Goal: Task Accomplishment & Management: Use online tool/utility

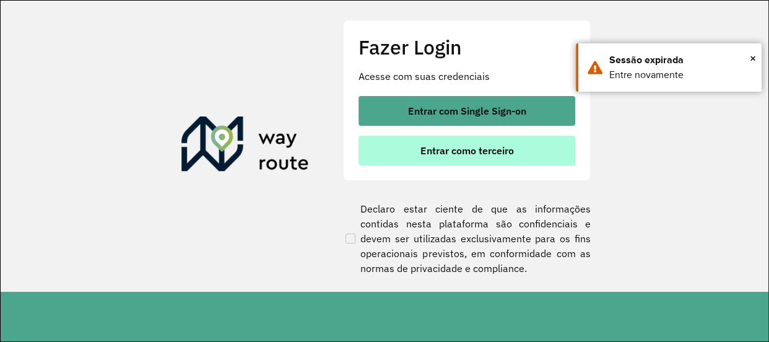
click at [423, 142] on button "Entrar como terceiro" at bounding box center [467, 151] width 217 height 30
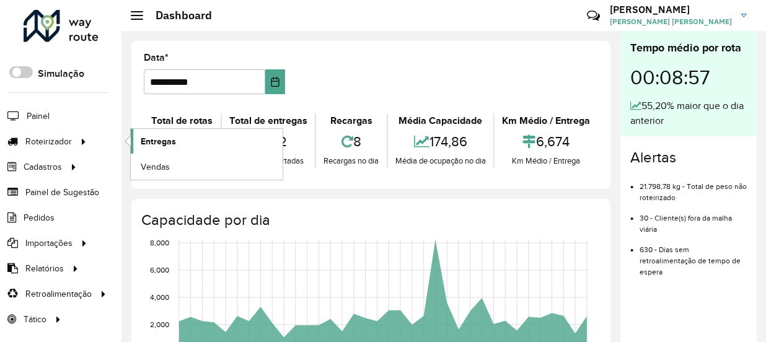
click at [152, 144] on span "Entregas" at bounding box center [158, 141] width 35 height 13
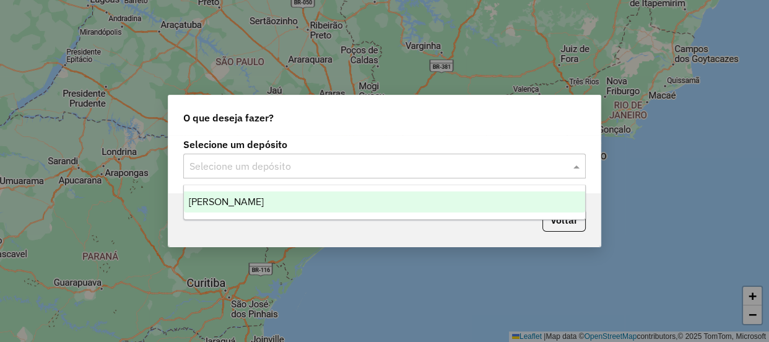
click at [356, 159] on input "text" at bounding box center [373, 166] width 366 height 15
click at [315, 192] on div "[PERSON_NAME]" at bounding box center [384, 201] width 401 height 21
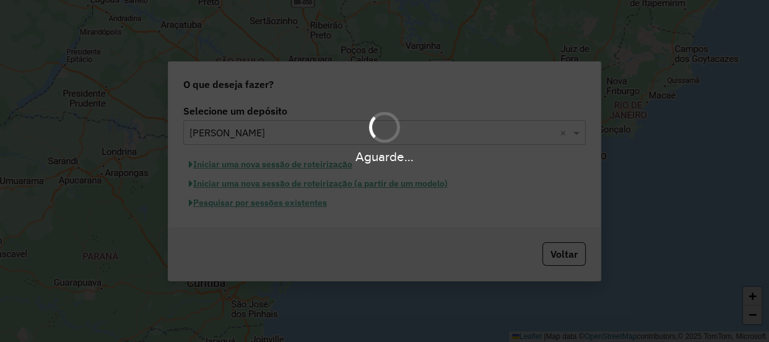
click at [299, 206] on div "Aguarde..." at bounding box center [384, 171] width 769 height 342
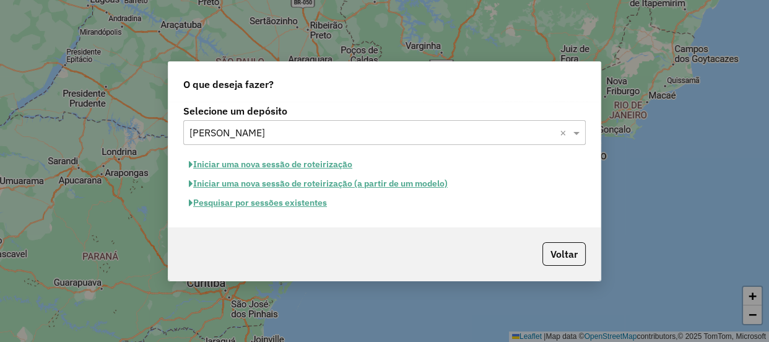
click at [309, 206] on button "Pesquisar por sessões existentes" at bounding box center [257, 202] width 149 height 19
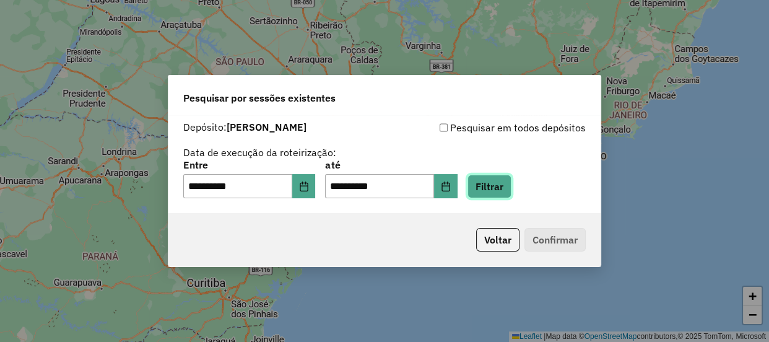
click at [502, 189] on button "Filtrar" at bounding box center [490, 187] width 44 height 24
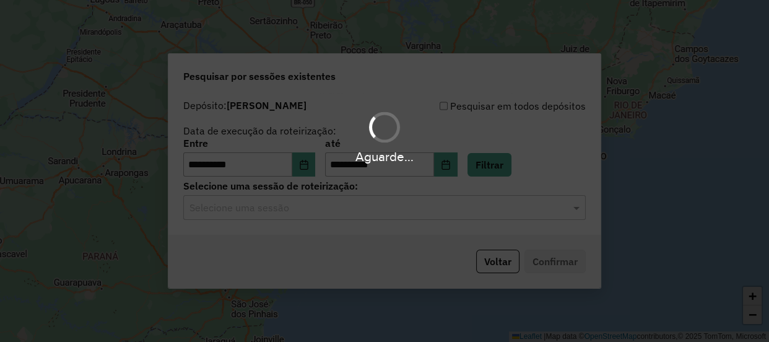
click at [384, 213] on input "text" at bounding box center [373, 208] width 366 height 15
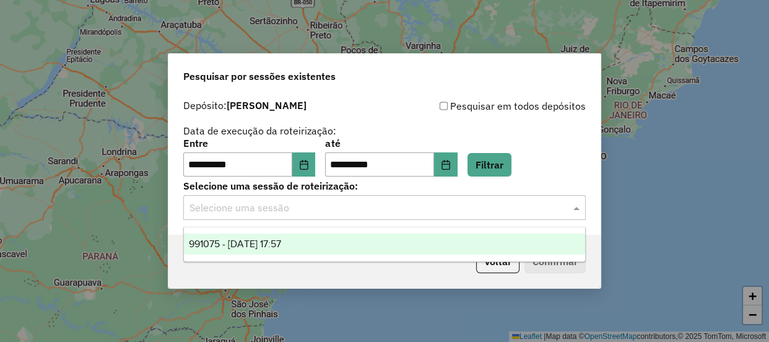
click at [335, 239] on div "991075 - [DATE] 17:57" at bounding box center [384, 244] width 401 height 21
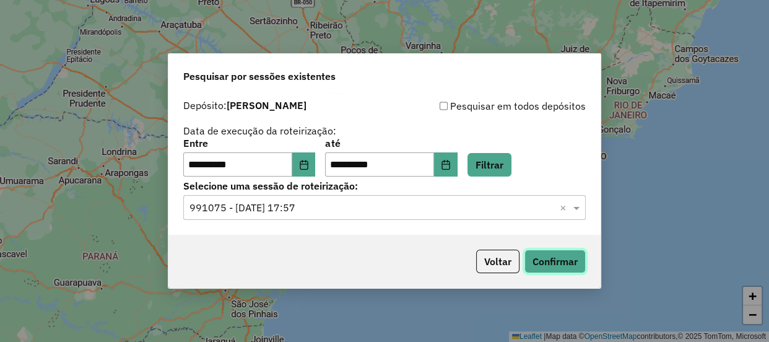
click at [543, 260] on button "Confirmar" at bounding box center [555, 262] width 61 height 24
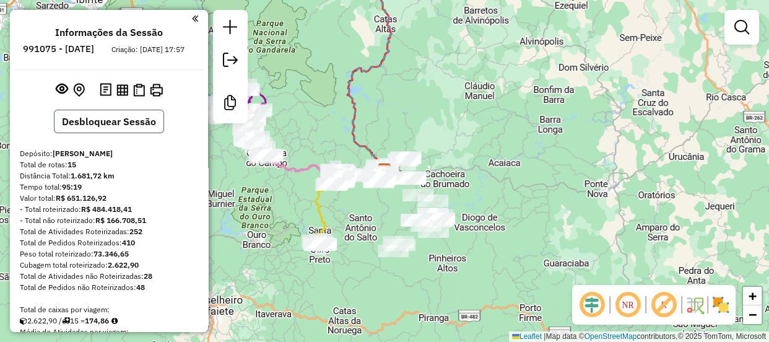
click at [125, 133] on button "Desbloquear Sessão" at bounding box center [109, 122] width 110 height 24
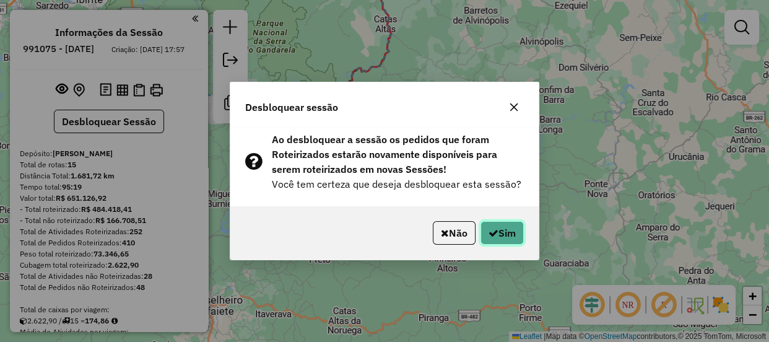
click at [499, 233] on button "Sim" at bounding box center [502, 233] width 43 height 24
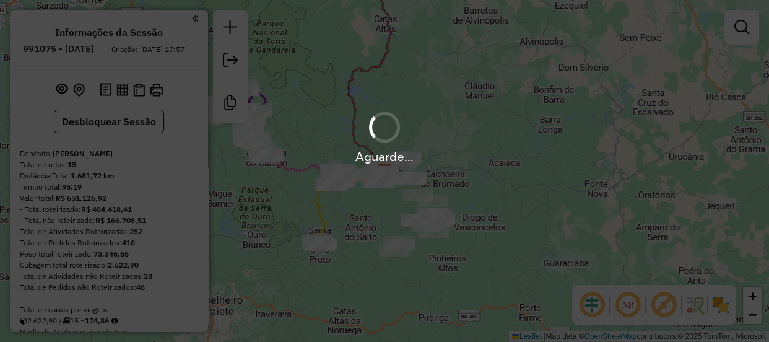
click at [509, 216] on div "Aguarde..." at bounding box center [384, 171] width 769 height 342
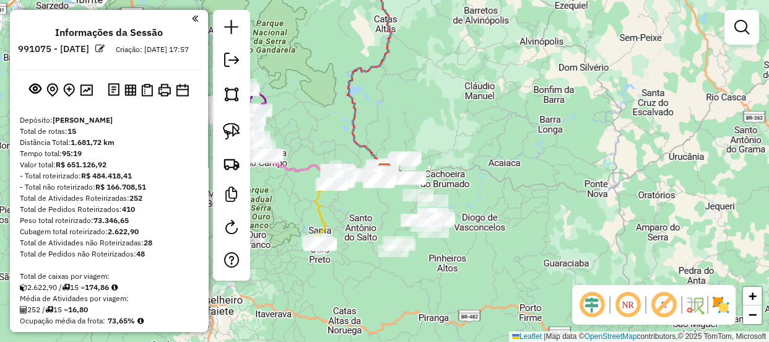
click at [537, 77] on div "Janela de atendimento Grade de atendimento Capacidade Transportadoras Veículos …" at bounding box center [384, 171] width 769 height 342
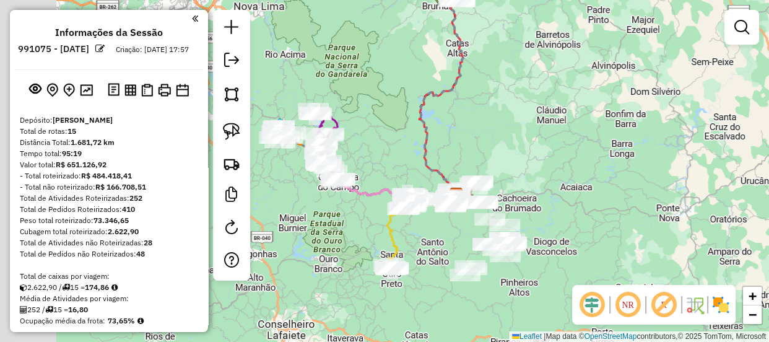
drag, startPoint x: 452, startPoint y: 112, endPoint x: 538, endPoint y: 142, distance: 91.1
click at [538, 142] on div "Janela de atendimento Grade de atendimento Capacidade Transportadoras Veículos …" at bounding box center [384, 171] width 769 height 342
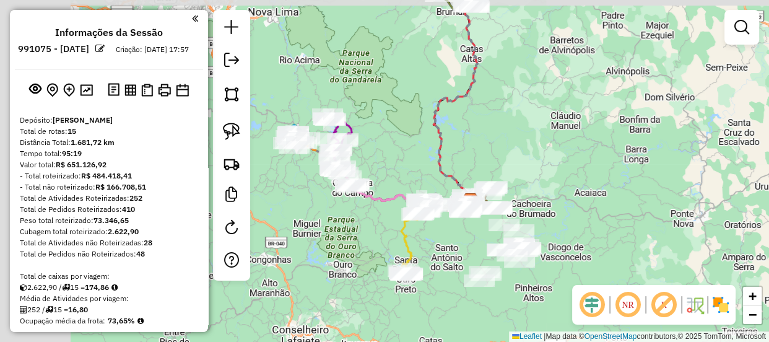
drag, startPoint x: 502, startPoint y: 119, endPoint x: 529, endPoint y: 141, distance: 35.2
click at [529, 141] on div "Janela de atendimento Grade de atendimento Capacidade Transportadoras Veículos …" at bounding box center [384, 171] width 769 height 342
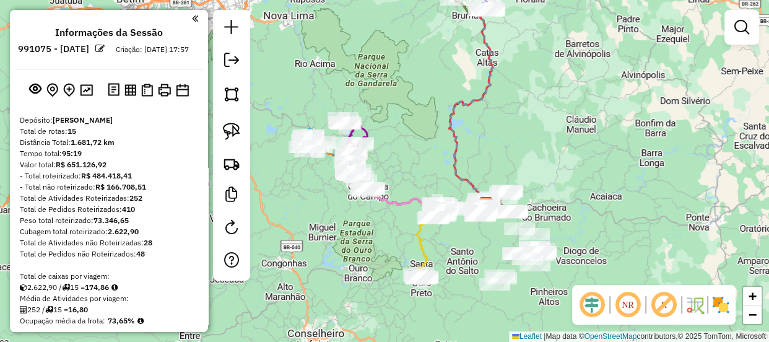
drag, startPoint x: 524, startPoint y: 146, endPoint x: 513, endPoint y: 125, distance: 23.8
click at [512, 125] on div "Janela de atendimento Grade de atendimento Capacidade Transportadoras Veículos …" at bounding box center [384, 171] width 769 height 342
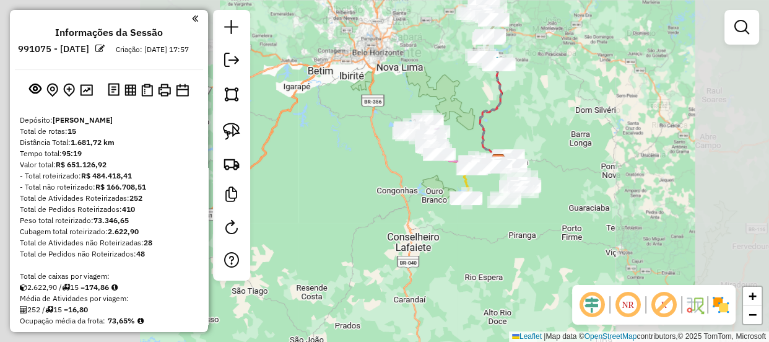
drag, startPoint x: 545, startPoint y: 141, endPoint x: 550, endPoint y: 156, distance: 15.9
click at [550, 156] on div "Janela de atendimento Grade de atendimento Capacidade Transportadoras Veículos …" at bounding box center [384, 171] width 769 height 342
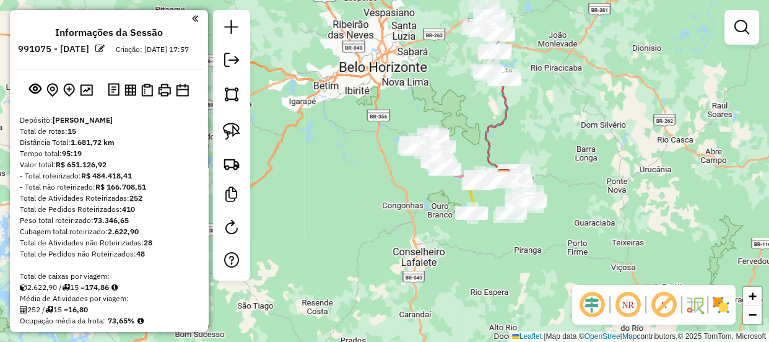
drag, startPoint x: 535, startPoint y: 134, endPoint x: 534, endPoint y: 159, distance: 25.4
click at [534, 159] on div "Janela de atendimento Grade de atendimento Capacidade Transportadoras Veículos …" at bounding box center [384, 171] width 769 height 342
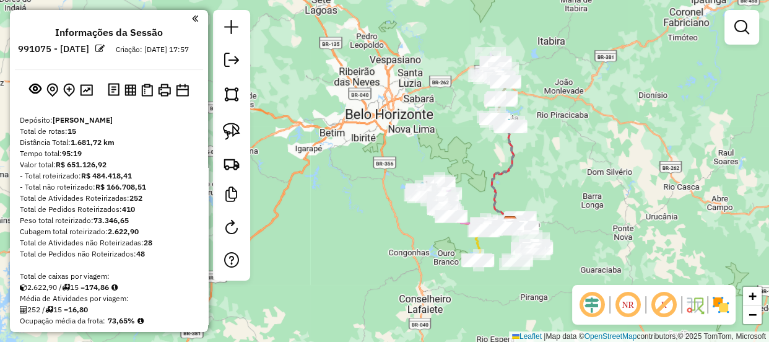
drag, startPoint x: 527, startPoint y: 142, endPoint x: 534, endPoint y: 164, distance: 22.9
click at [534, 164] on div "Janela de atendimento Grade de atendimento Capacidade Transportadoras Veículos …" at bounding box center [384, 171] width 769 height 342
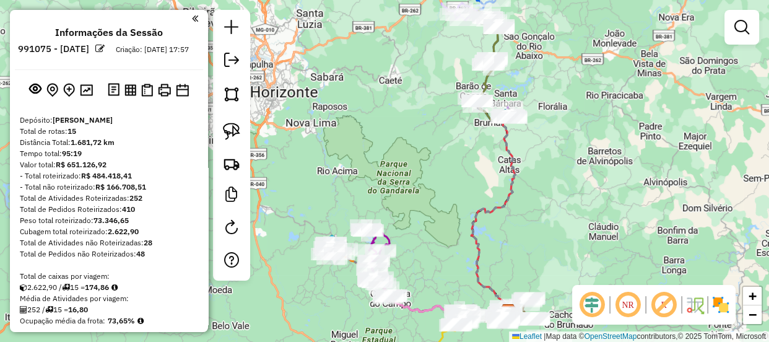
drag, startPoint x: 500, startPoint y: 146, endPoint x: 498, endPoint y: 166, distance: 19.9
click at [498, 166] on div "Janela de atendimento Grade de atendimento Capacidade Transportadoras Veículos …" at bounding box center [384, 171] width 769 height 342
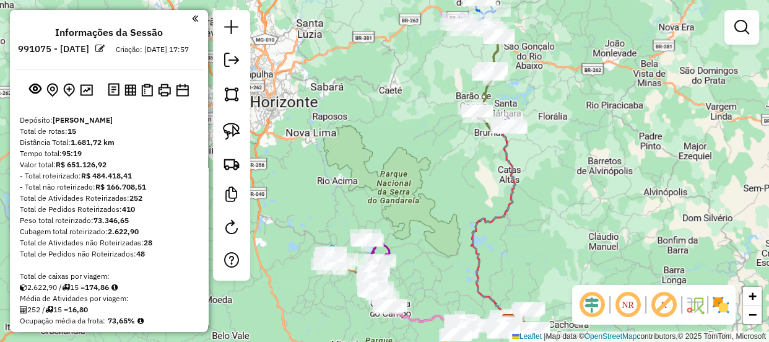
drag, startPoint x: 481, startPoint y: 149, endPoint x: 483, endPoint y: 160, distance: 11.9
click at [483, 160] on div "Janela de atendimento Grade de atendimento Capacidade Transportadoras Veículos …" at bounding box center [384, 171] width 769 height 342
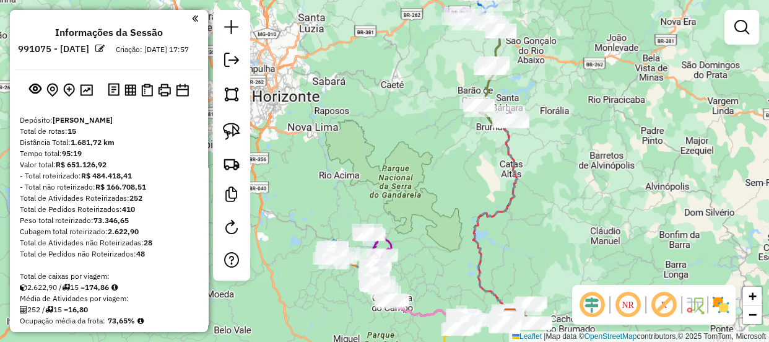
drag, startPoint x: 486, startPoint y: 149, endPoint x: 489, endPoint y: 141, distance: 8.6
click at [489, 141] on div "Janela de atendimento Grade de atendimento Capacidade Transportadoras Veículos …" at bounding box center [384, 171] width 769 height 342
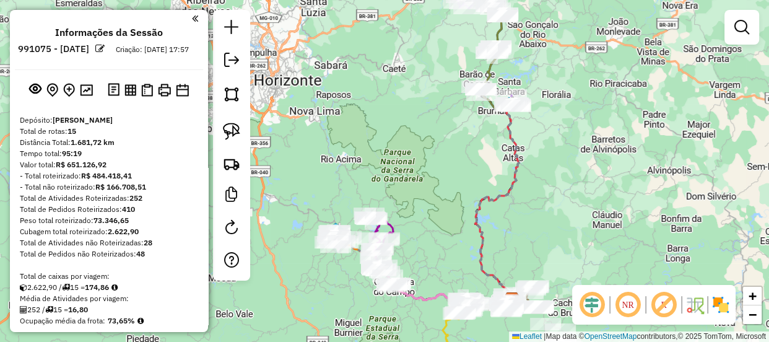
drag, startPoint x: 492, startPoint y: 171, endPoint x: 491, endPoint y: 163, distance: 8.1
click at [491, 163] on div "Janela de atendimento Grade de atendimento Capacidade Transportadoras Veículos …" at bounding box center [384, 171] width 769 height 342
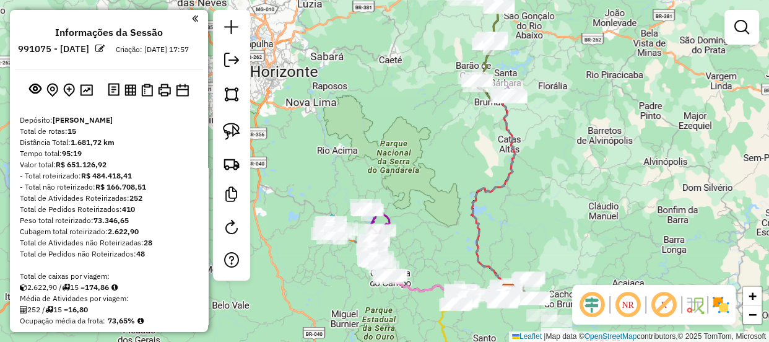
drag, startPoint x: 496, startPoint y: 166, endPoint x: 489, endPoint y: 154, distance: 13.3
click at [489, 154] on div "Janela de atendimento Grade de atendimento Capacidade Transportadoras Veículos …" at bounding box center [384, 171] width 769 height 342
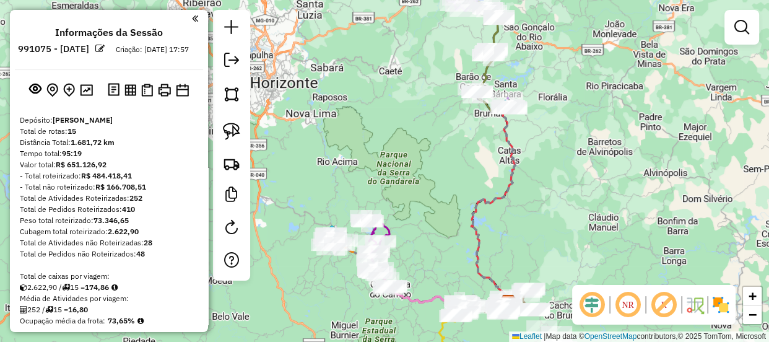
drag, startPoint x: 481, startPoint y: 146, endPoint x: 483, endPoint y: 159, distance: 13.2
click at [483, 159] on div "Janela de atendimento Grade de atendimento Capacidade Transportadoras Veículos …" at bounding box center [384, 171] width 769 height 342
click at [493, 159] on div "Janela de atendimento Grade de atendimento Capacidade Transportadoras Veículos …" at bounding box center [384, 171] width 769 height 342
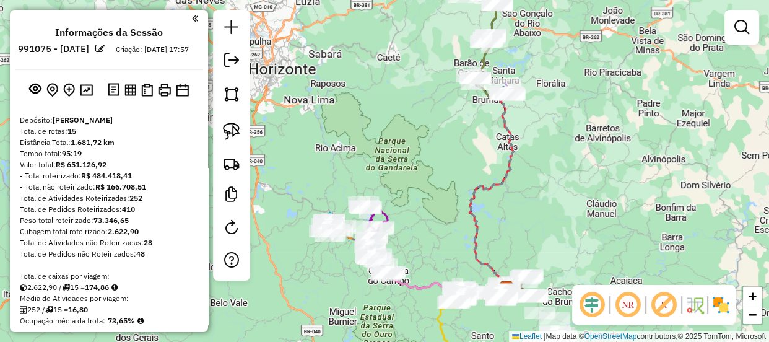
drag, startPoint x: 489, startPoint y: 166, endPoint x: 484, endPoint y: 149, distance: 17.9
click at [484, 149] on div "Janela de atendimento Grade de atendimento Capacidade Transportadoras Veículos …" at bounding box center [384, 171] width 769 height 342
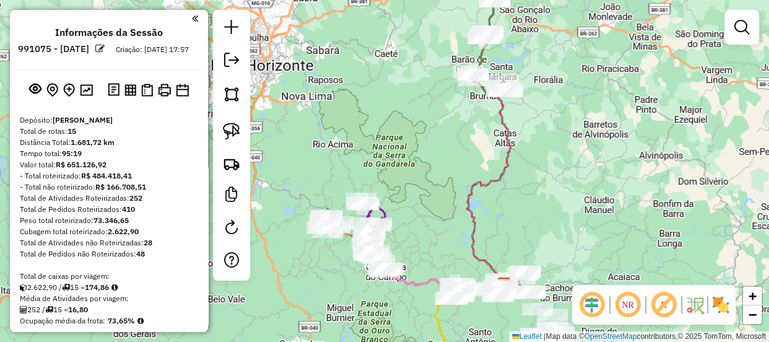
click at [479, 147] on div "Janela de atendimento Grade de atendimento Capacidade Transportadoras Veículos …" at bounding box center [384, 171] width 769 height 342
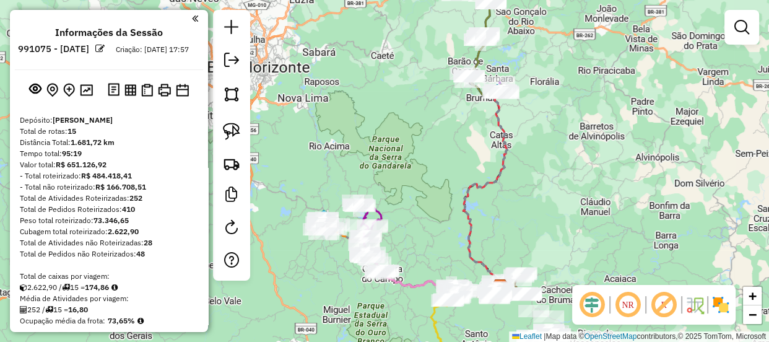
click at [478, 142] on div "Janela de atendimento Grade de atendimento Capacidade Transportadoras Veículos …" at bounding box center [384, 171] width 769 height 342
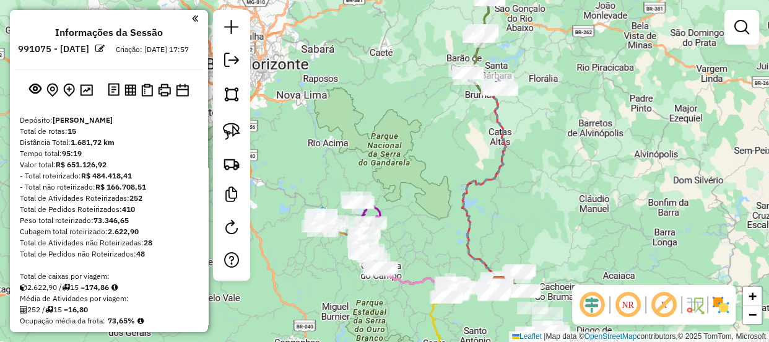
click at [476, 136] on div "Janela de atendimento Grade de atendimento Capacidade Transportadoras Veículos …" at bounding box center [384, 171] width 769 height 342
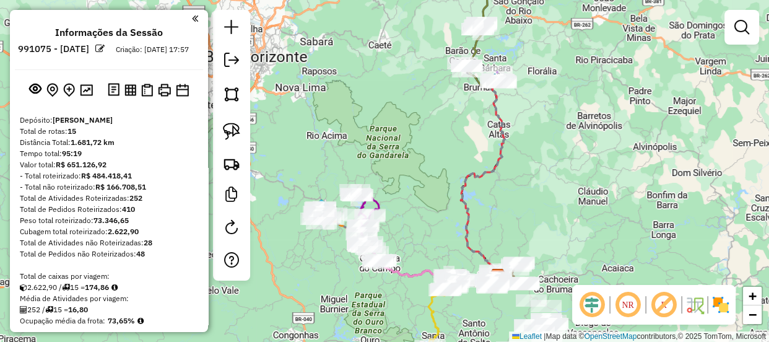
drag, startPoint x: 477, startPoint y: 142, endPoint x: 476, endPoint y: 136, distance: 6.3
click at [476, 136] on div "Janela de atendimento Grade de atendimento Capacidade Transportadoras Veículos …" at bounding box center [384, 171] width 769 height 342
click at [477, 131] on div "Janela de atendimento Grade de atendimento Capacidade Transportadoras Veículos …" at bounding box center [384, 171] width 769 height 342
click at [477, 130] on div "Janela de atendimento Grade de atendimento Capacidade Transportadoras Veículos …" at bounding box center [384, 171] width 769 height 342
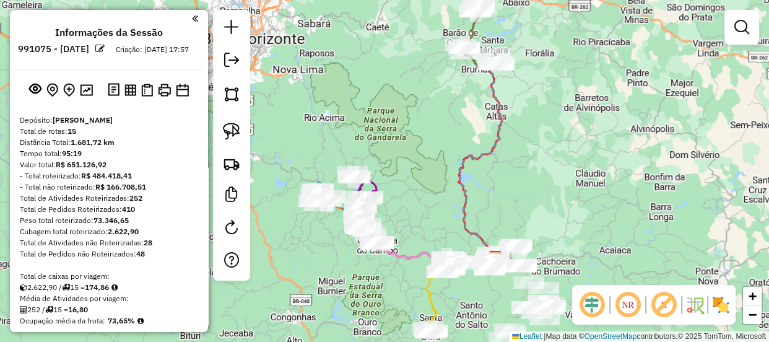
drag, startPoint x: 475, startPoint y: 139, endPoint x: 473, endPoint y: 122, distance: 17.4
click at [473, 122] on div "Janela de atendimento Grade de atendimento Capacidade Transportadoras Veículos …" at bounding box center [384, 171] width 769 height 342
click at [473, 121] on div "Janela de atendimento Grade de atendimento Capacidade Transportadoras Veículos …" at bounding box center [384, 171] width 769 height 342
